Goal: Information Seeking & Learning: Understand process/instructions

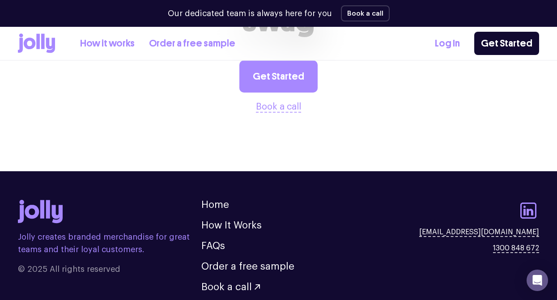
scroll to position [2357, 0]
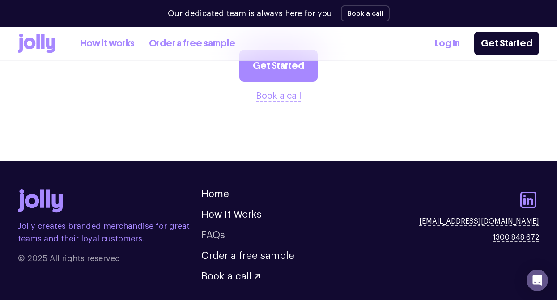
click at [216, 231] on link "FAQs" at bounding box center [213, 236] width 24 height 10
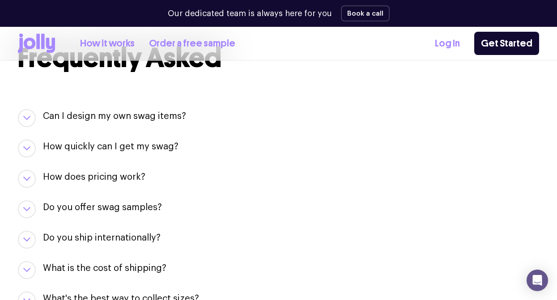
scroll to position [937, 0]
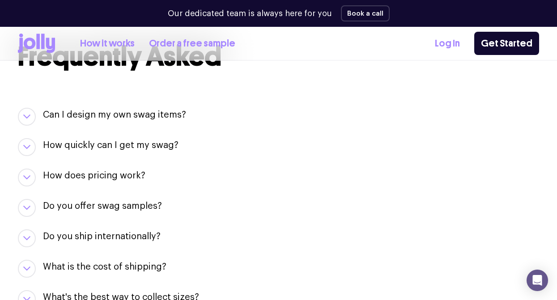
click at [130, 176] on h3 "How does pricing work?" at bounding box center [94, 176] width 103 height 13
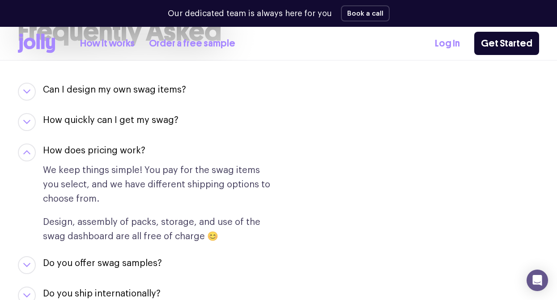
scroll to position [961, 0]
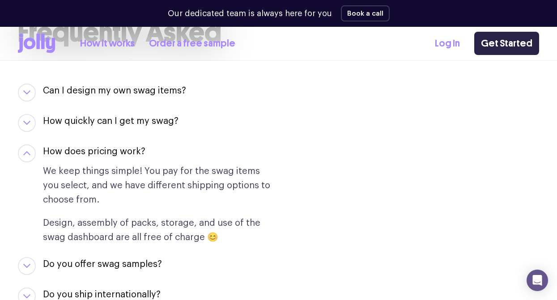
click at [338, 37] on link "Get Started" at bounding box center [507, 43] width 65 height 23
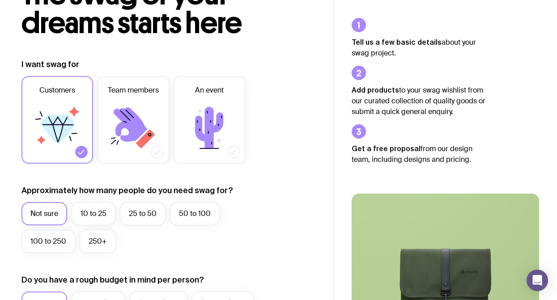
scroll to position [79, 0]
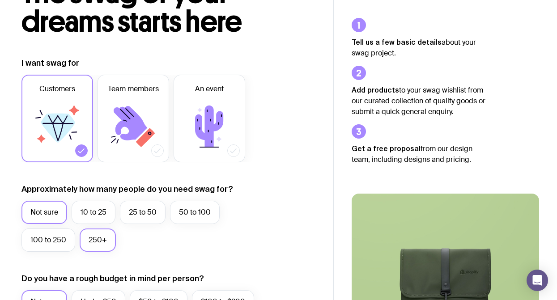
click at [103, 245] on label "250+" at bounding box center [98, 240] width 36 height 23
click at [0, 0] on input "250+" at bounding box center [0, 0] width 0 height 0
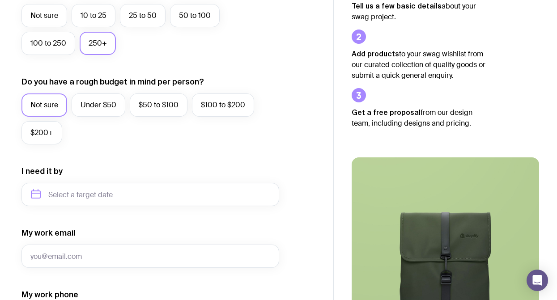
scroll to position [0, 0]
